Goal: Information Seeking & Learning: Learn about a topic

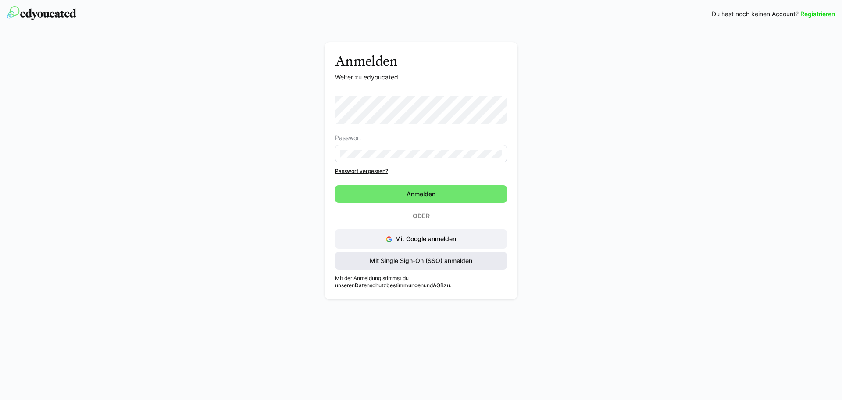
click at [416, 262] on span "Mit Single Sign-On (SSO) anmelden" at bounding box center [420, 260] width 105 height 9
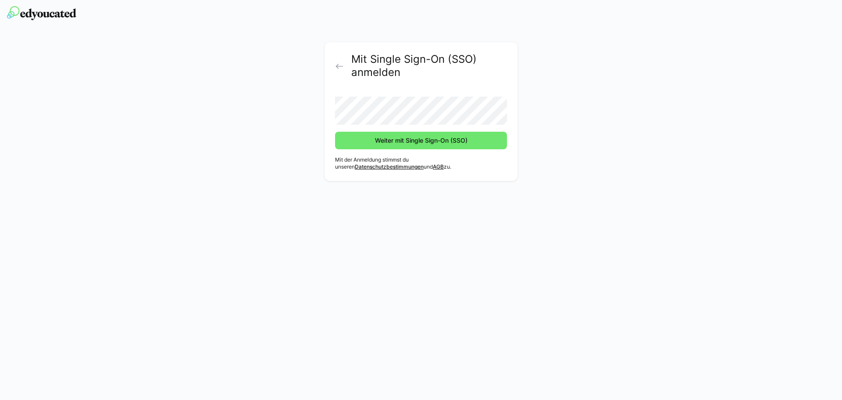
click at [335, 132] on button "Weiter mit Single Sign-On (SSO)" at bounding box center [421, 141] width 172 height 18
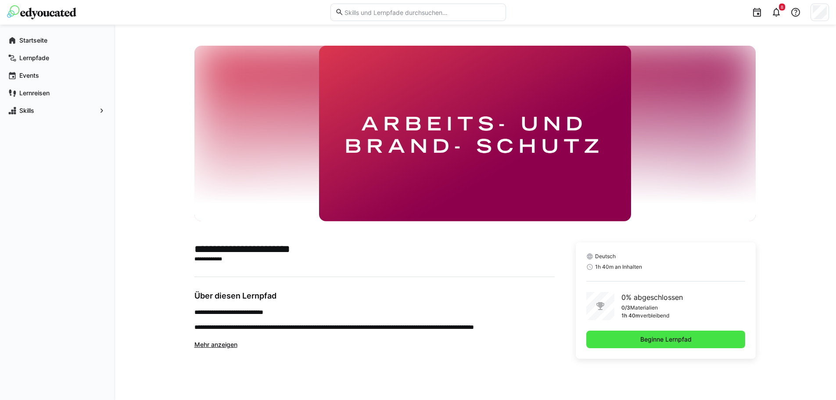
click at [701, 344] on span "Beginne Lernpfad" at bounding box center [665, 339] width 159 height 18
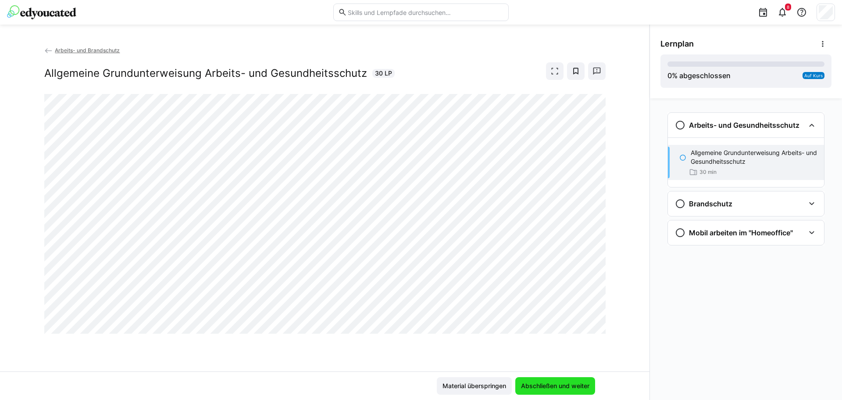
click at [541, 383] on span "Abschließen und weiter" at bounding box center [555, 385] width 71 height 9
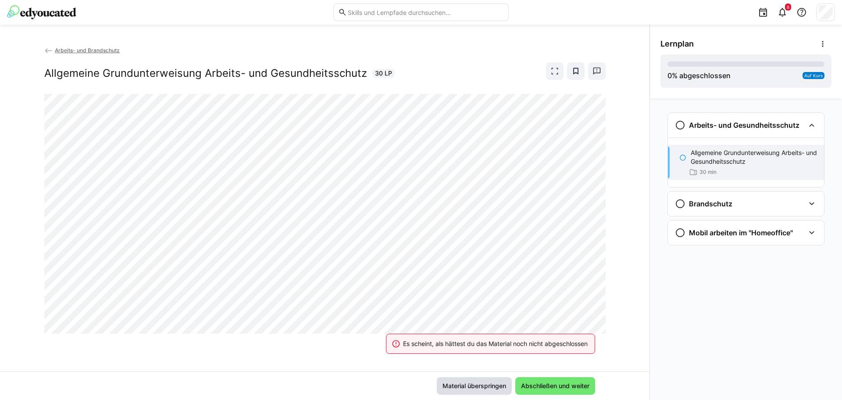
click at [494, 384] on span "Material überspringen" at bounding box center [474, 385] width 66 height 9
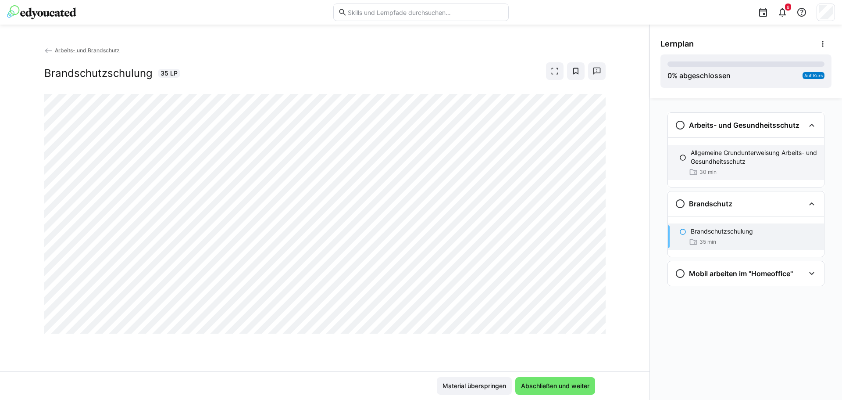
click at [699, 168] on div "30 min" at bounding box center [703, 172] width 28 height 9
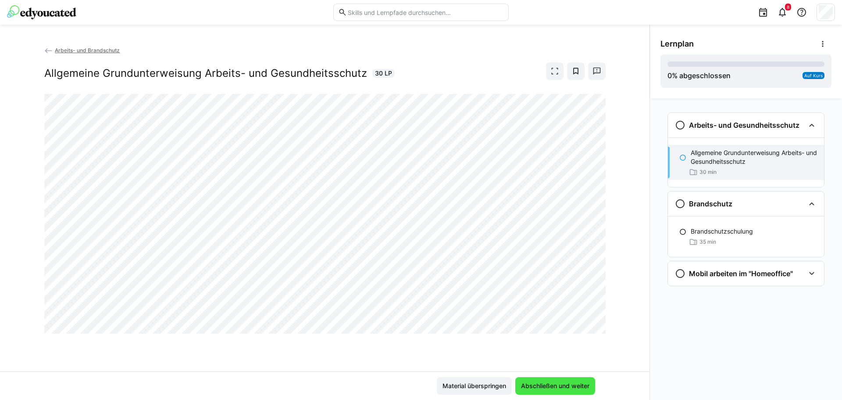
click at [552, 385] on span "Abschließen und weiter" at bounding box center [555, 385] width 71 height 9
click at [567, 383] on span "Abschließen und weiter" at bounding box center [555, 385] width 71 height 9
click at [549, 384] on span "Abschließen und weiter" at bounding box center [555, 385] width 71 height 9
click at [553, 387] on span "Abschließen und weiter" at bounding box center [555, 385] width 71 height 9
